Goal: Communication & Community: Answer question/provide support

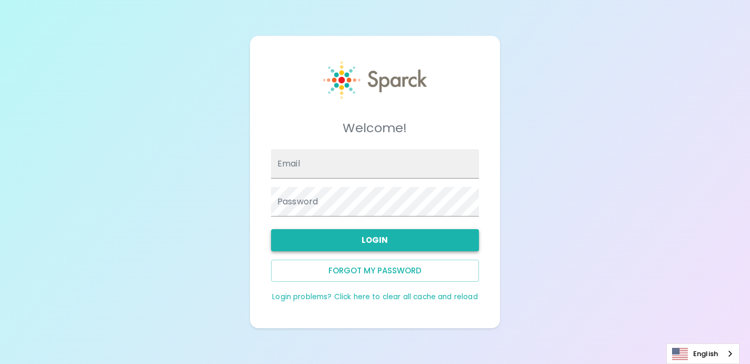
type input "[EMAIL_ADDRESS][DOMAIN_NAME]"
click at [357, 242] on button "Login" at bounding box center [375, 240] width 208 height 22
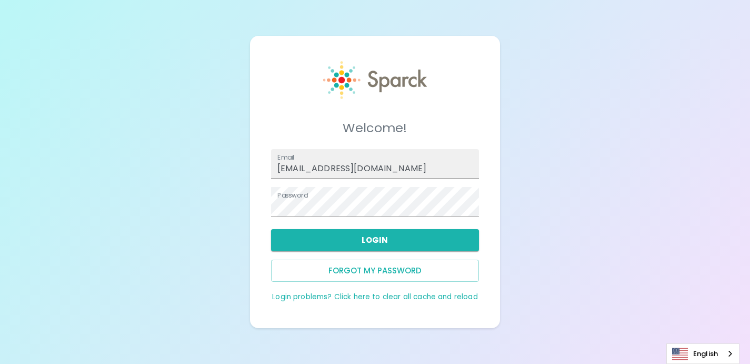
click at [354, 220] on div "Login" at bounding box center [371, 235] width 216 height 31
click at [354, 245] on button "Login" at bounding box center [375, 240] width 208 height 22
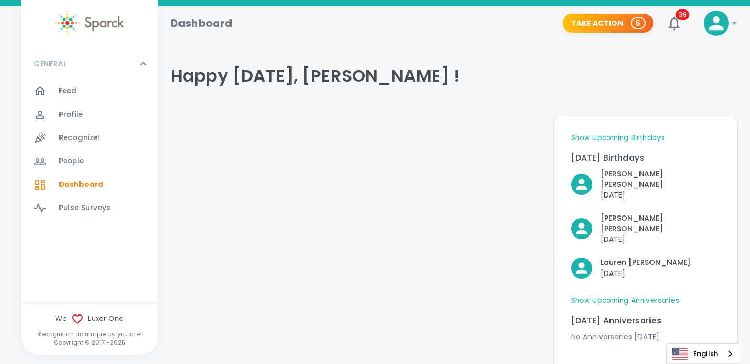
click at [63, 112] on span "Profile" at bounding box center [71, 114] width 24 height 11
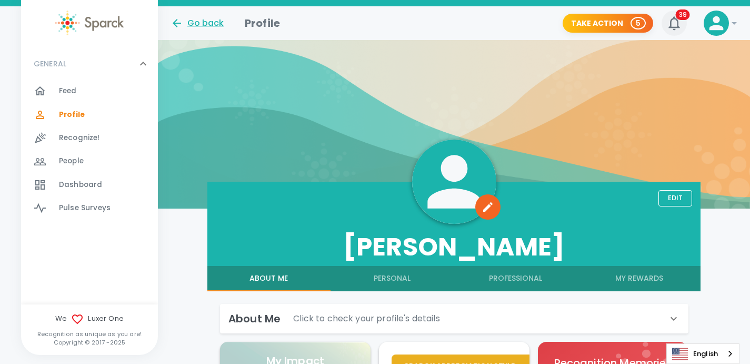
click at [673, 26] on icon "button" at bounding box center [674, 23] width 17 height 17
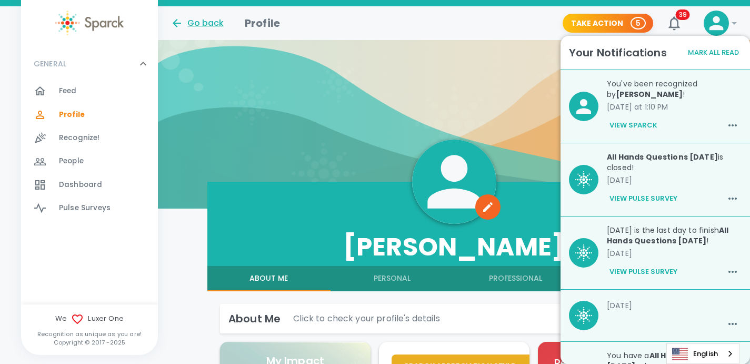
click at [678, 80] on p "You've been recognized by Francine Nguyen !" at bounding box center [674, 88] width 135 height 21
click at [641, 124] on button "View Sparck" at bounding box center [633, 125] width 53 height 18
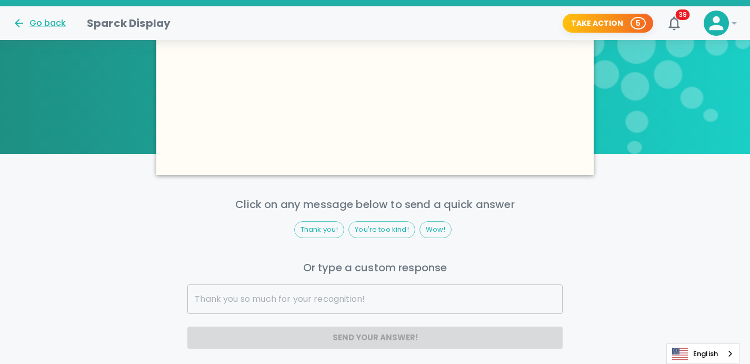
scroll to position [800, 0]
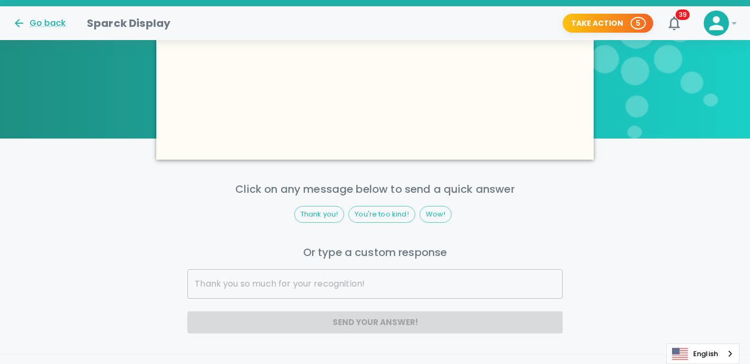
click at [313, 277] on input "text" at bounding box center [374, 283] width 375 height 29
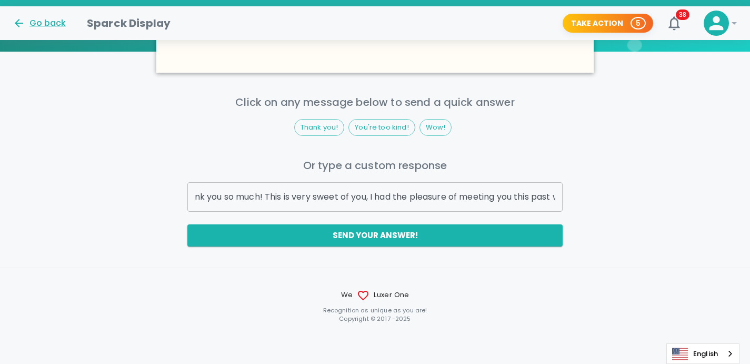
scroll to position [0, 0]
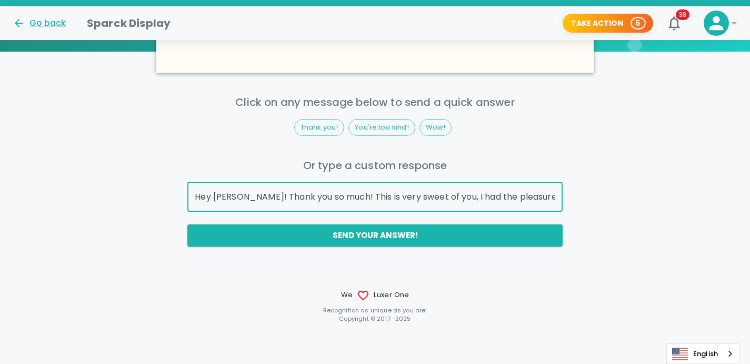
click at [374, 190] on input "Hey Francine! Thank you so much! This is very sweet of you, I had the pleasure …" at bounding box center [374, 196] width 375 height 29
drag, startPoint x: 453, startPoint y: 192, endPoint x: 659, endPoint y: 193, distance: 206.2
click at [659, 193] on div "Click on any message below to send a quick answer Thank you! You're too kind! W…" at bounding box center [375, 170] width 750 height 153
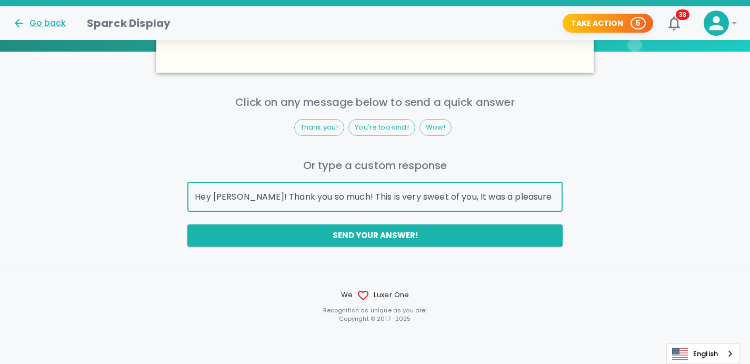
click at [541, 192] on input "Hey Francine! Thank you so much! This is very sweet of you, It was a pleasure m…" at bounding box center [374, 196] width 375 height 29
type input "Hey Francine! Thank you so much! This is very sweet of you, It was a pleasure m…"
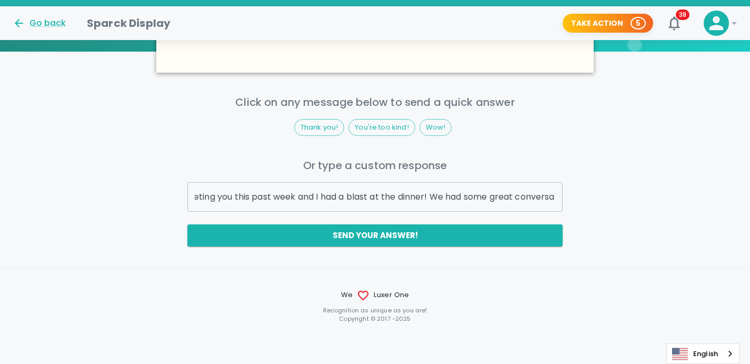
scroll to position [0, 0]
click at [408, 243] on button "Send your answer!" at bounding box center [374, 235] width 375 height 22
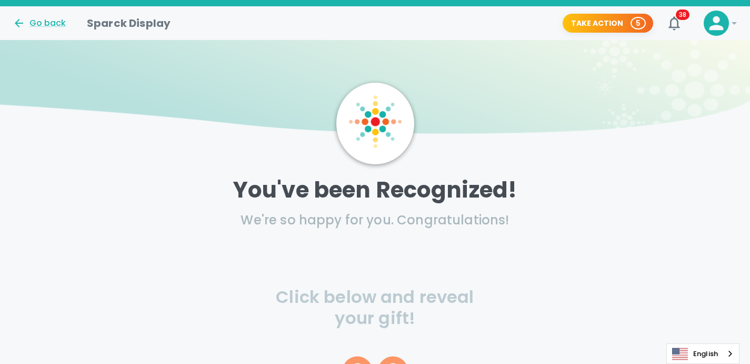
scroll to position [4, 0]
click at [377, 330] on icon at bounding box center [375, 347] width 215 height 215
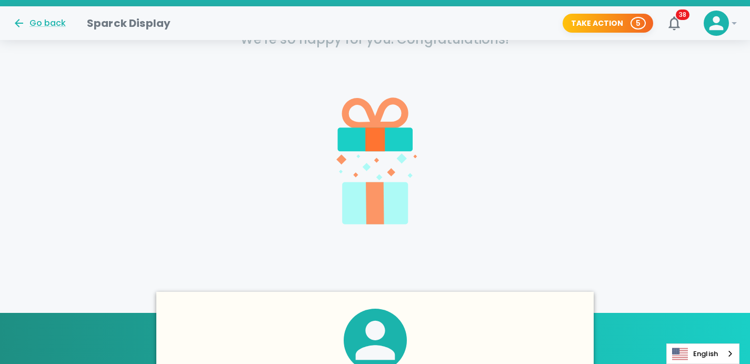
scroll to position [176, 0]
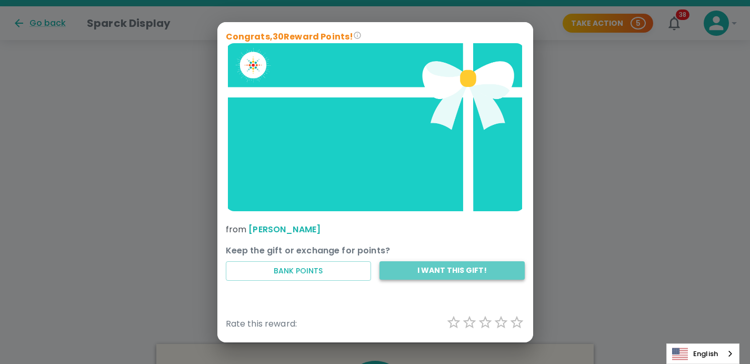
click at [406, 277] on button "I want this gift!" at bounding box center [451, 270] width 145 height 18
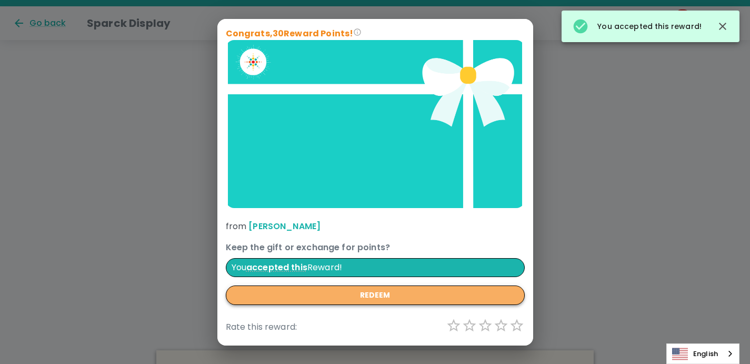
click at [379, 298] on button "redeem" at bounding box center [375, 294] width 299 height 19
